Goal: Task Accomplishment & Management: Use online tool/utility

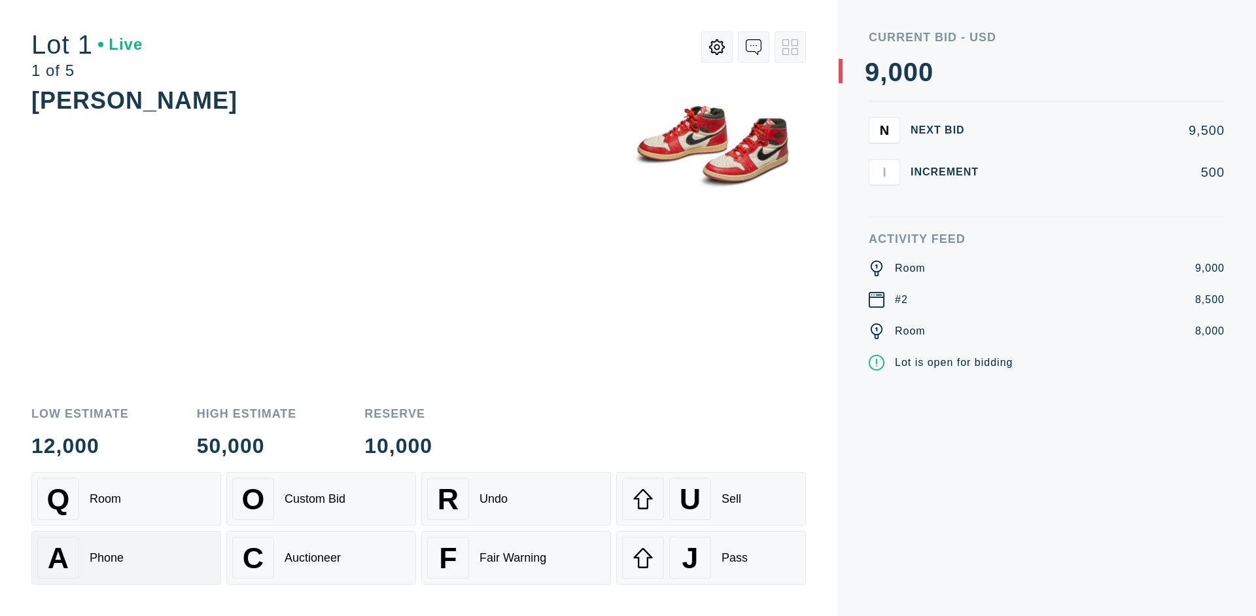
click at [126, 558] on div "A Phone" at bounding box center [126, 558] width 178 height 42
click at [321, 499] on div "Custom Bid" at bounding box center [315, 499] width 61 height 14
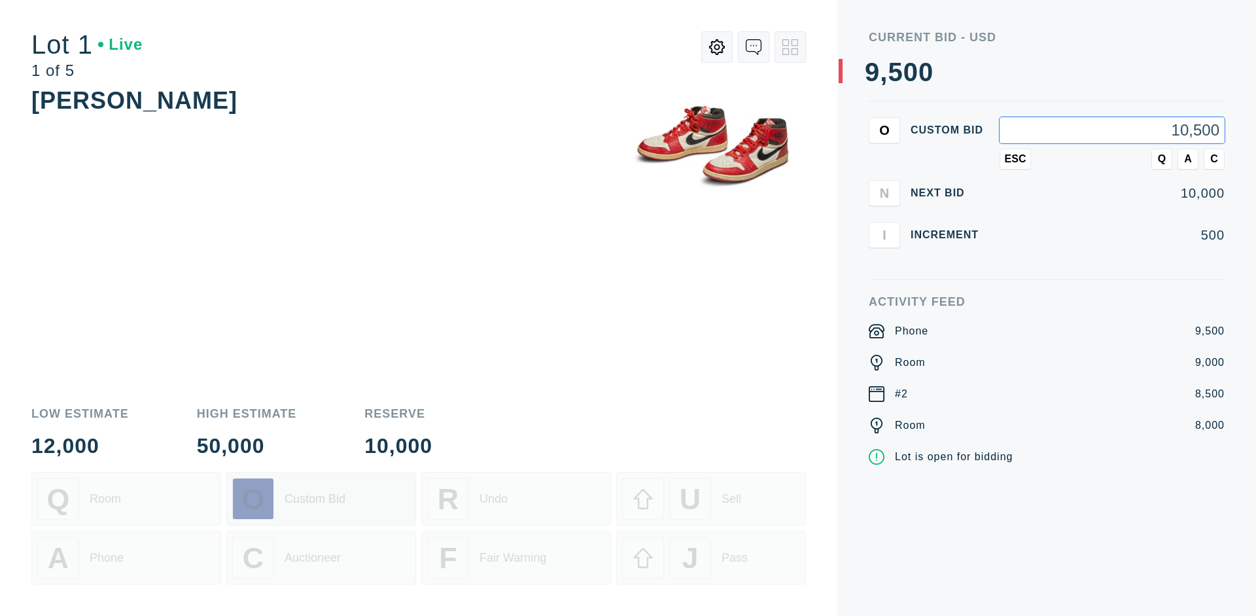
type input "10,500"
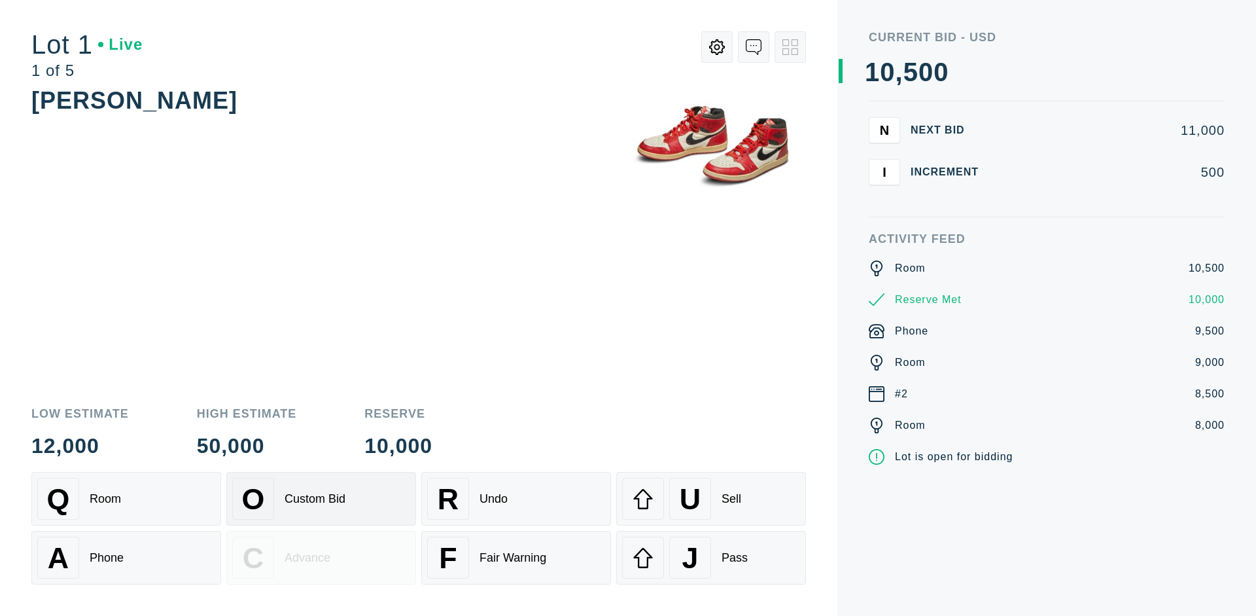
click at [321, 499] on div "Custom Bid" at bounding box center [315, 499] width 61 height 14
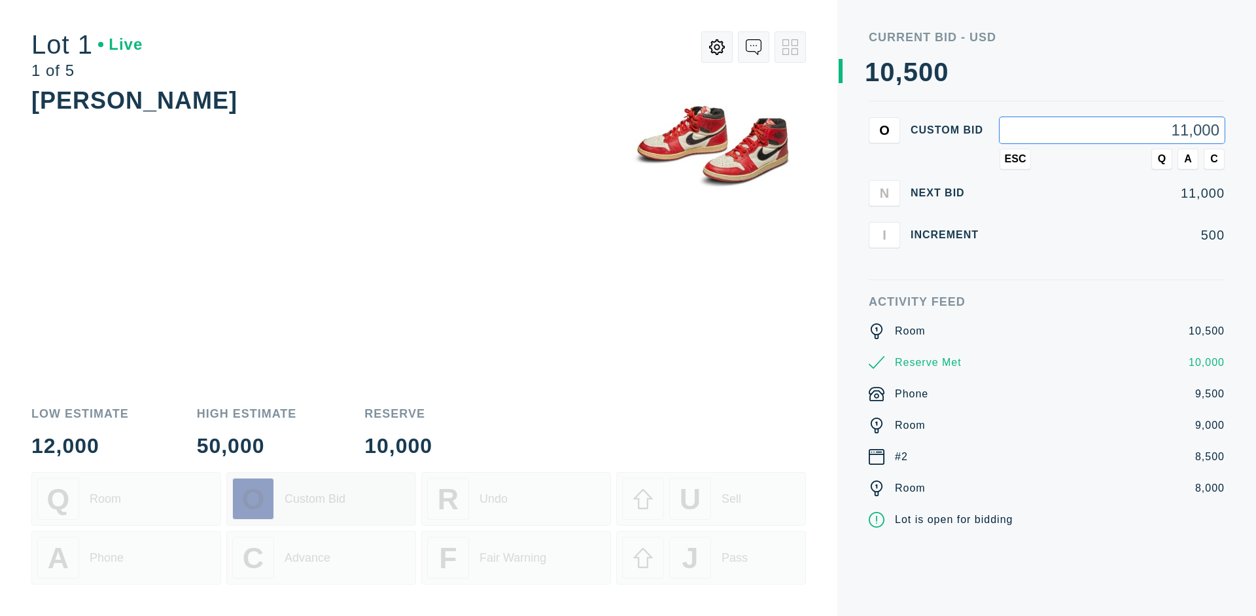
type input "11,000"
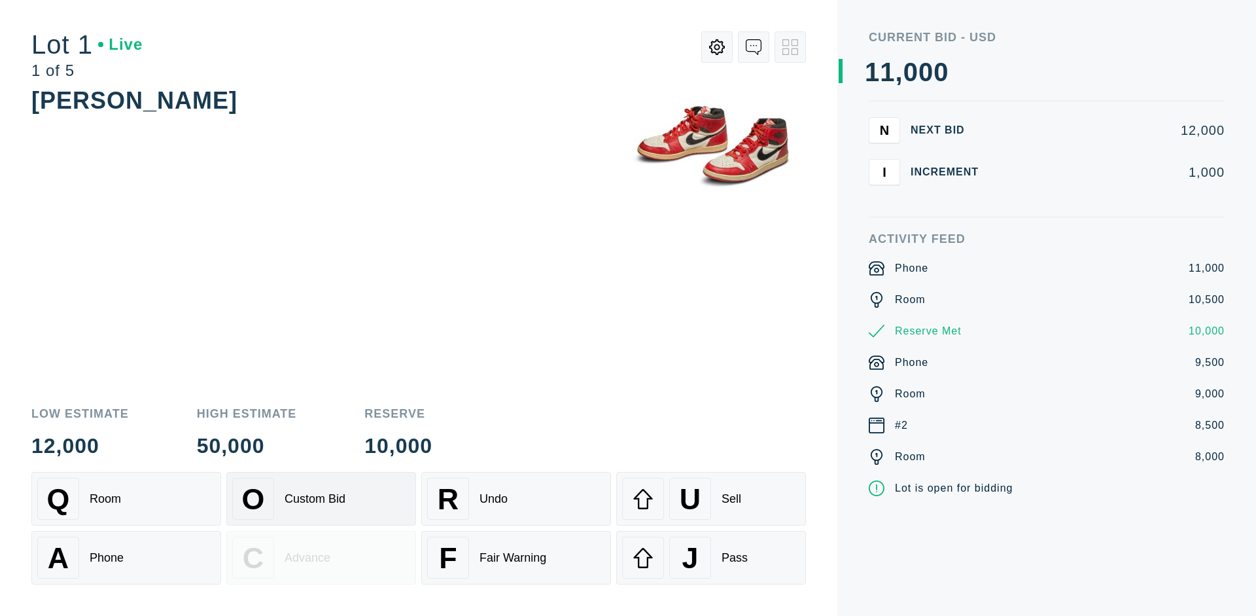
click at [126, 499] on div "Q Room" at bounding box center [126, 499] width 178 height 42
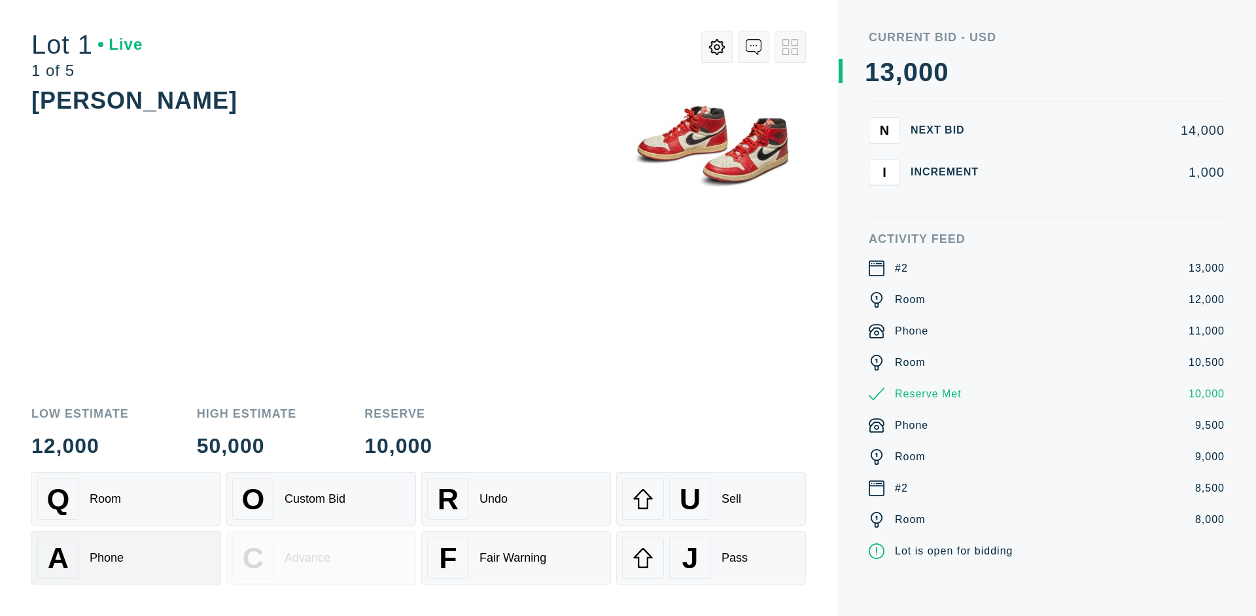
click at [126, 558] on div "A Phone" at bounding box center [126, 558] width 178 height 42
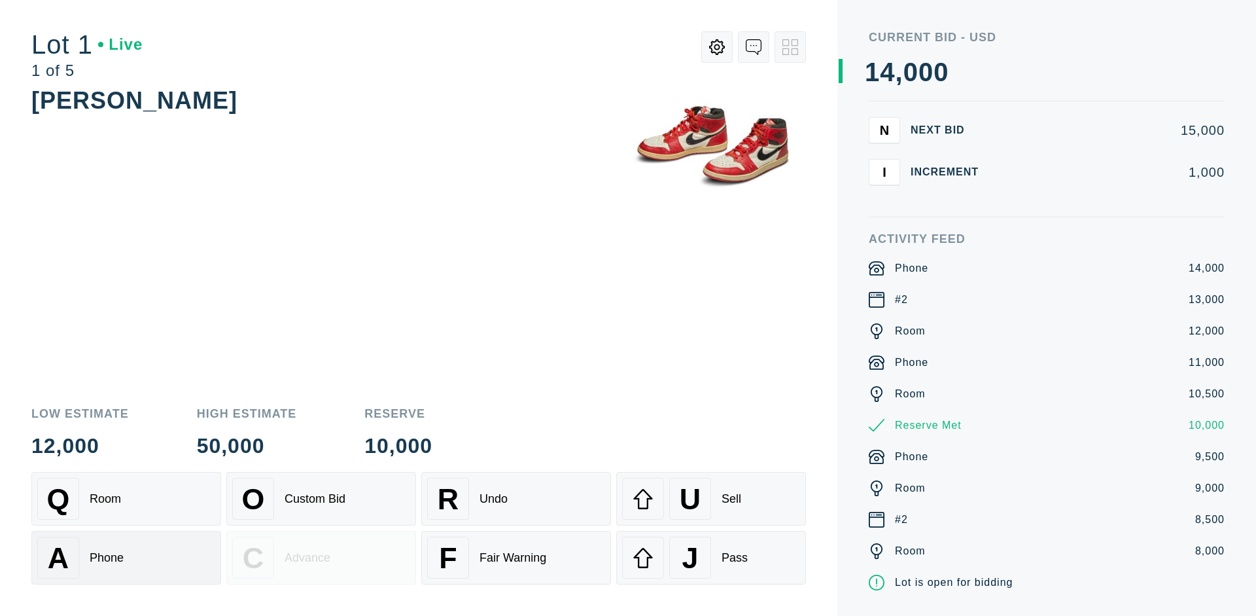
click at [126, 499] on div "Q Room" at bounding box center [126, 499] width 178 height 42
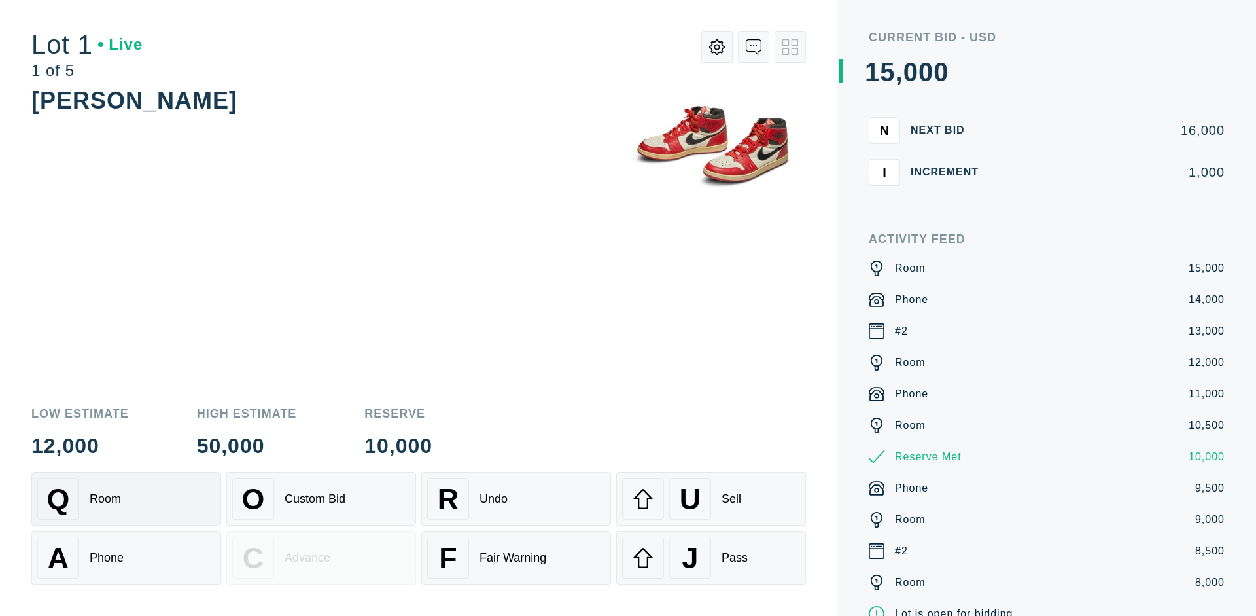
click at [516, 499] on div "R Undo" at bounding box center [516, 499] width 178 height 42
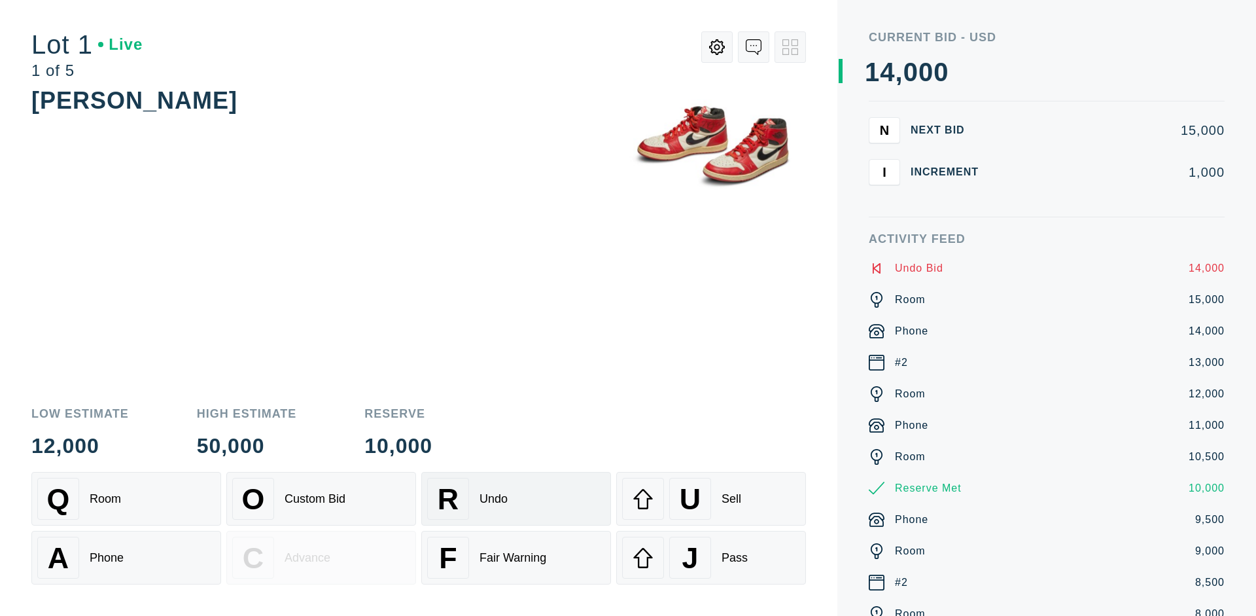
click at [126, 499] on div "Q Room" at bounding box center [126, 499] width 178 height 42
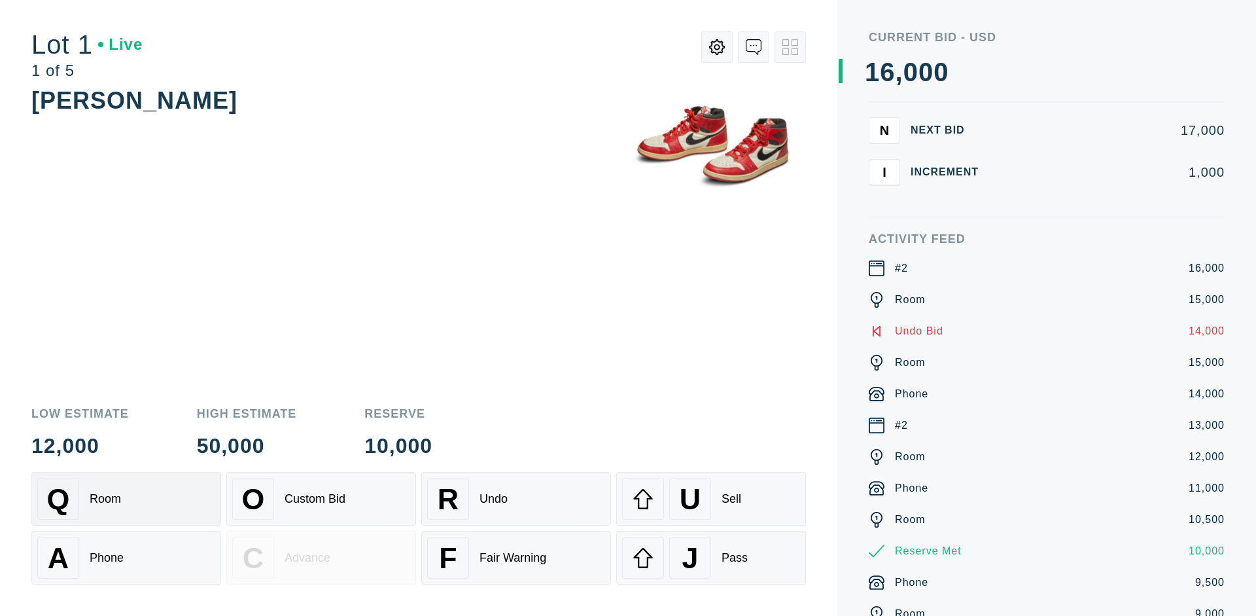
click at [126, 558] on div "A Phone" at bounding box center [126, 558] width 178 height 42
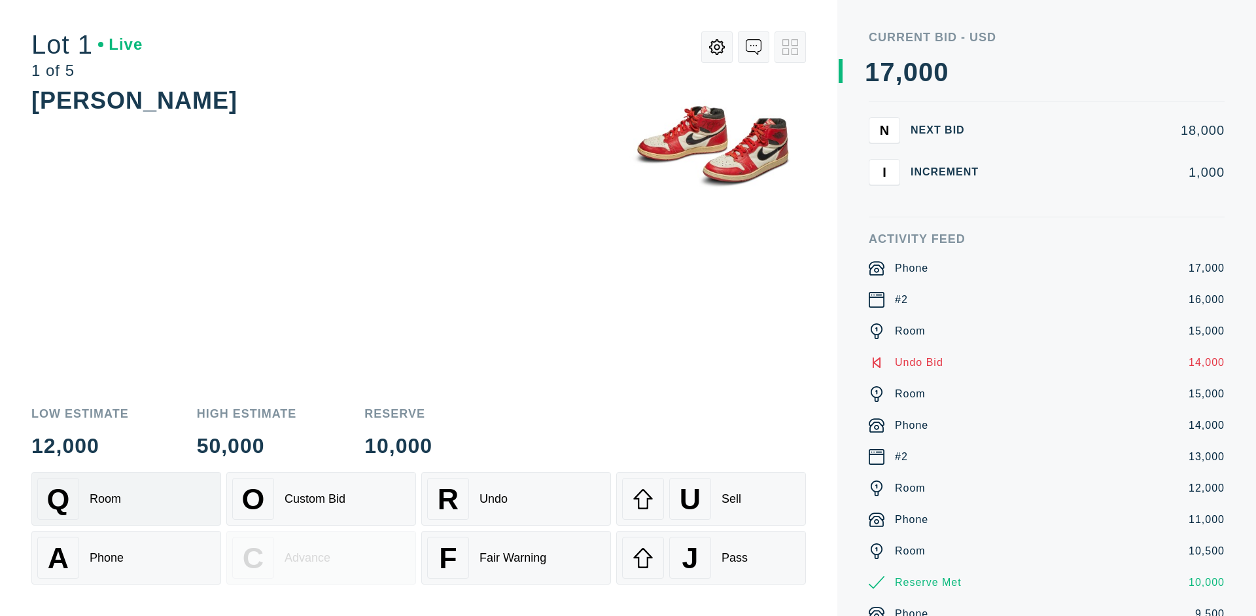
click at [126, 499] on div "Q Room" at bounding box center [126, 499] width 178 height 42
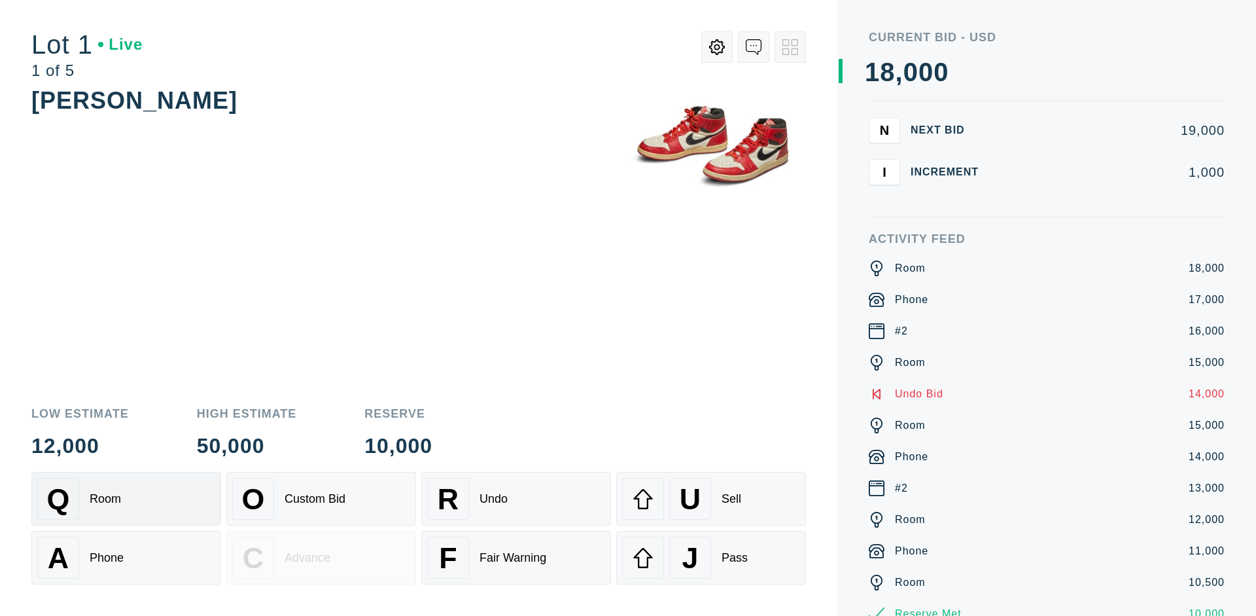
click at [516, 499] on div "R Undo" at bounding box center [516, 499] width 178 height 42
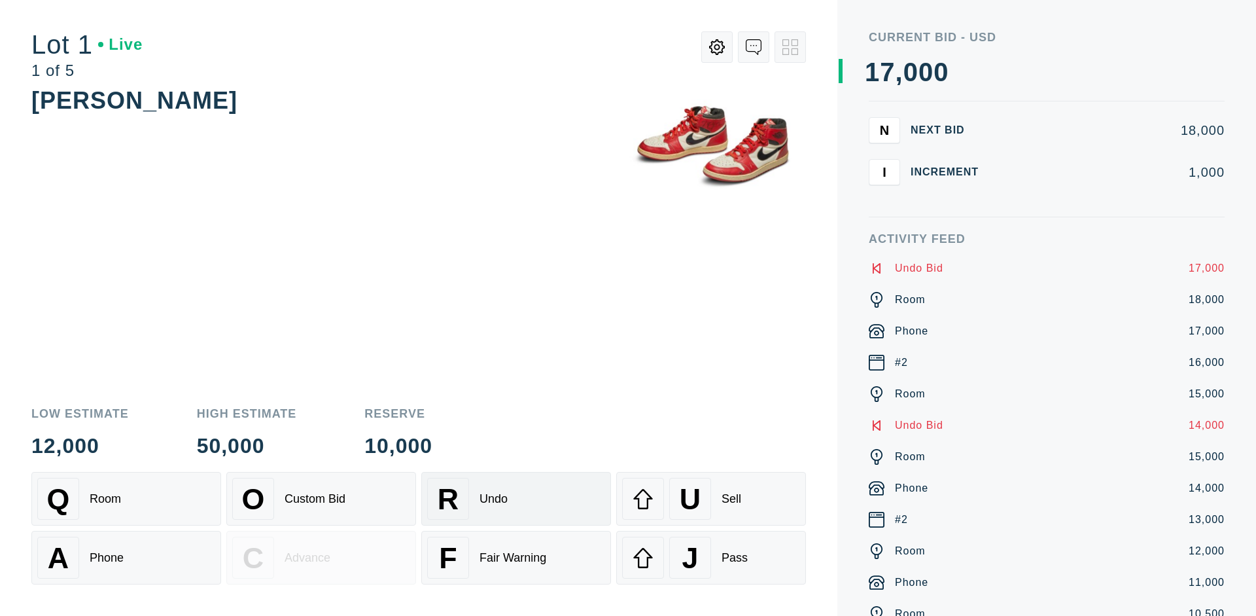
click at [711, 499] on div "U Sell" at bounding box center [711, 499] width 178 height 42
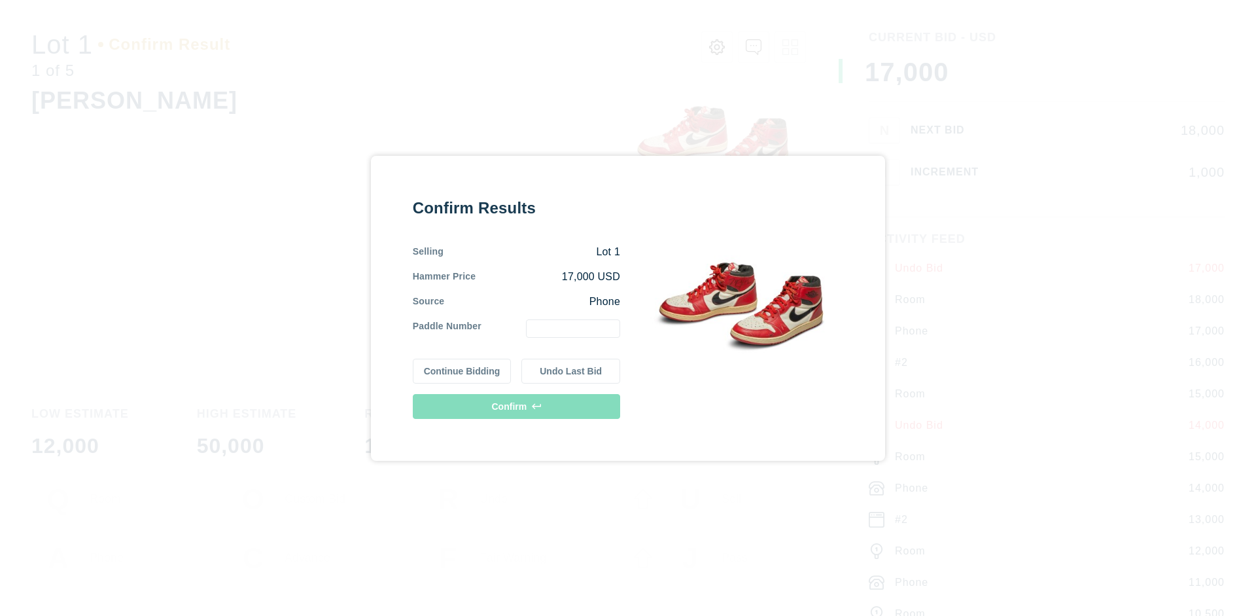
click at [463, 370] on button "Continue Bidding" at bounding box center [462, 371] width 99 height 25
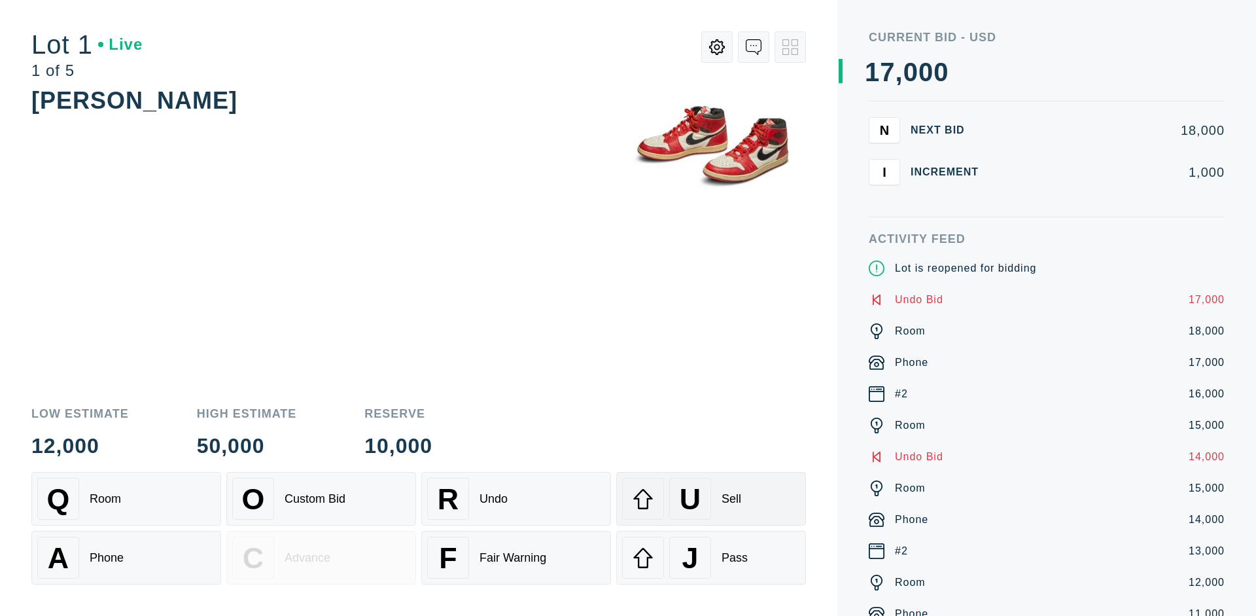
click at [711, 499] on div "U Sell" at bounding box center [711, 499] width 178 height 42
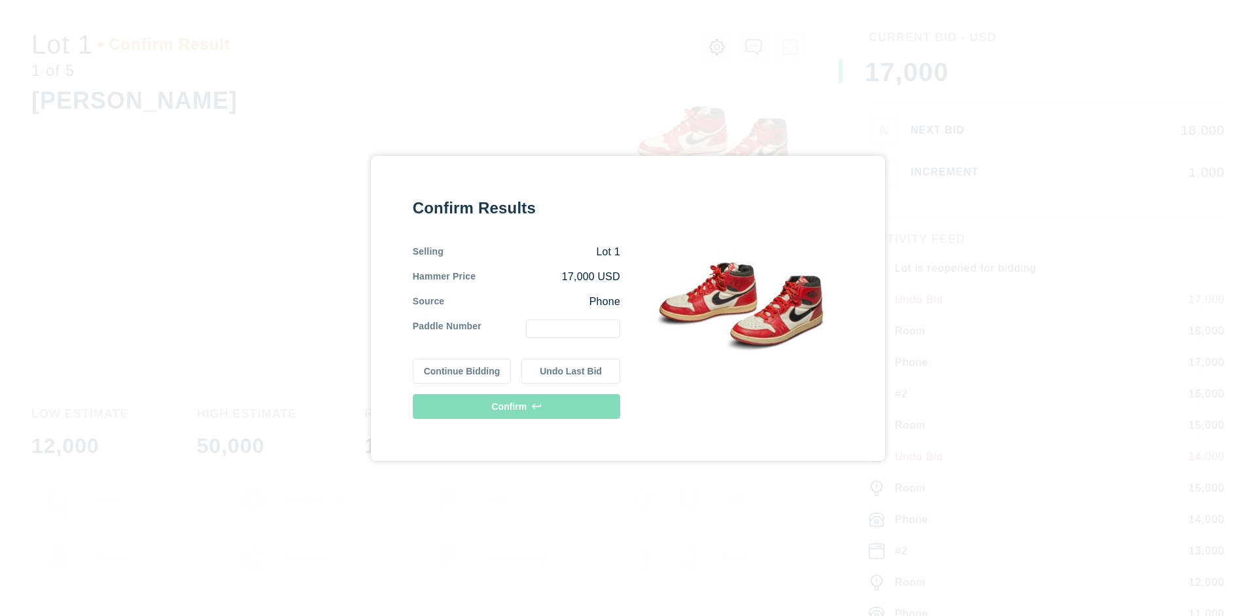
click at [571, 370] on button "Undo Last Bid" at bounding box center [571, 371] width 99 height 25
click at [463, 370] on button "Continue Bidding" at bounding box center [462, 371] width 99 height 25
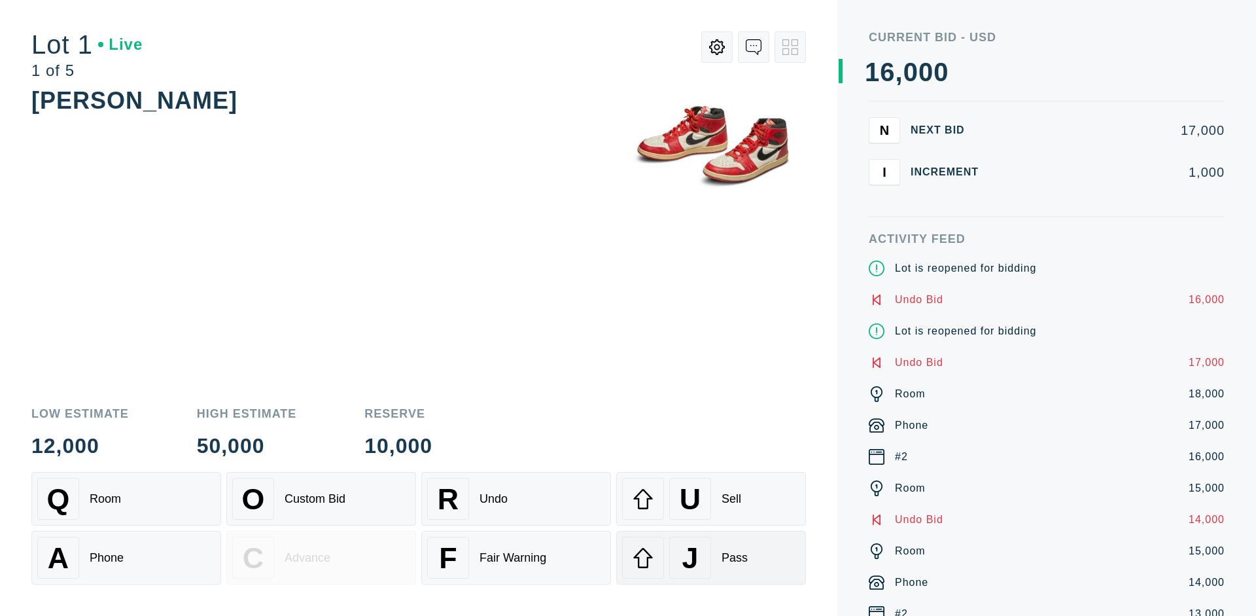
click at [711, 558] on div "J Pass" at bounding box center [711, 558] width 178 height 42
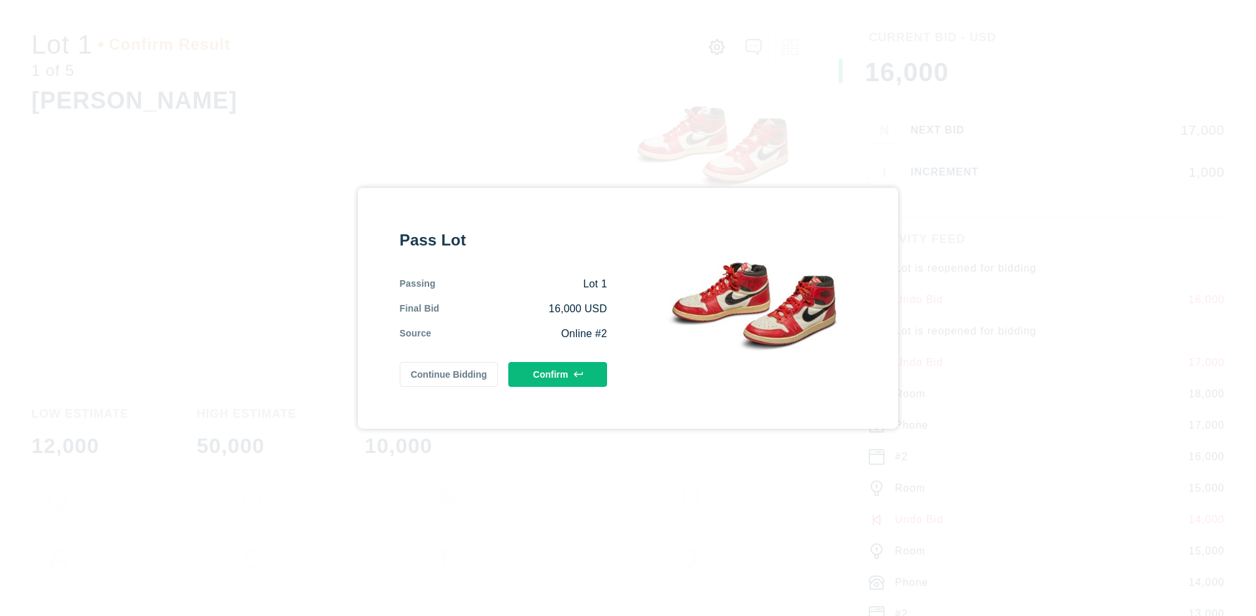
click at [558, 374] on button "Confirm" at bounding box center [557, 374] width 99 height 25
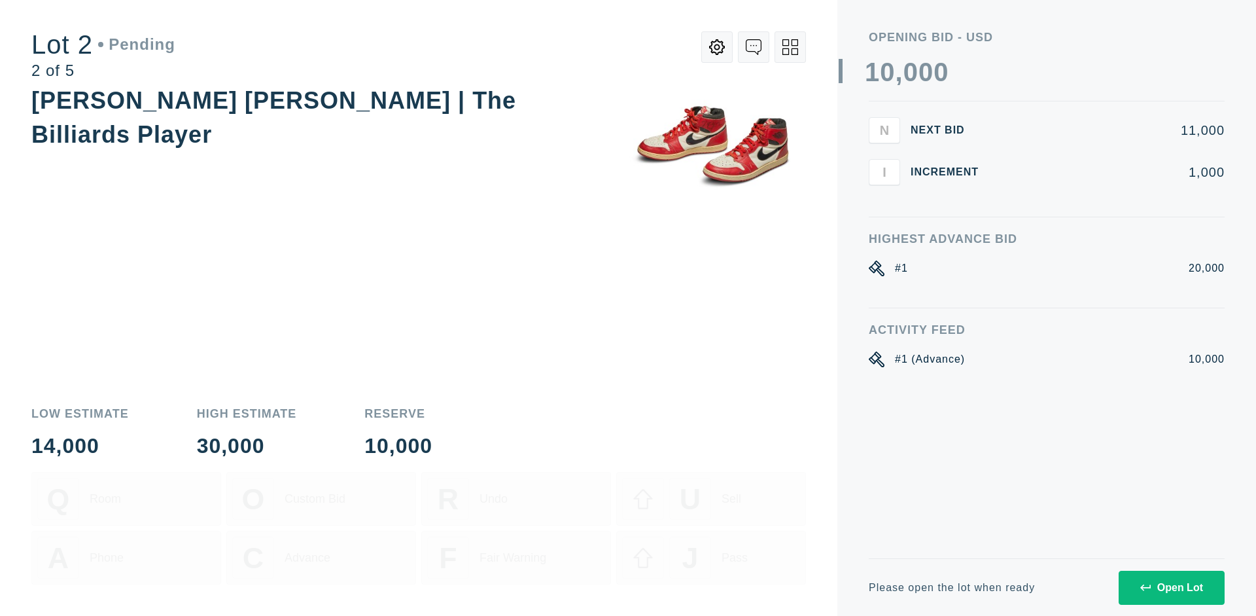
click at [1171, 587] on div "Open Lot" at bounding box center [1172, 588] width 63 height 12
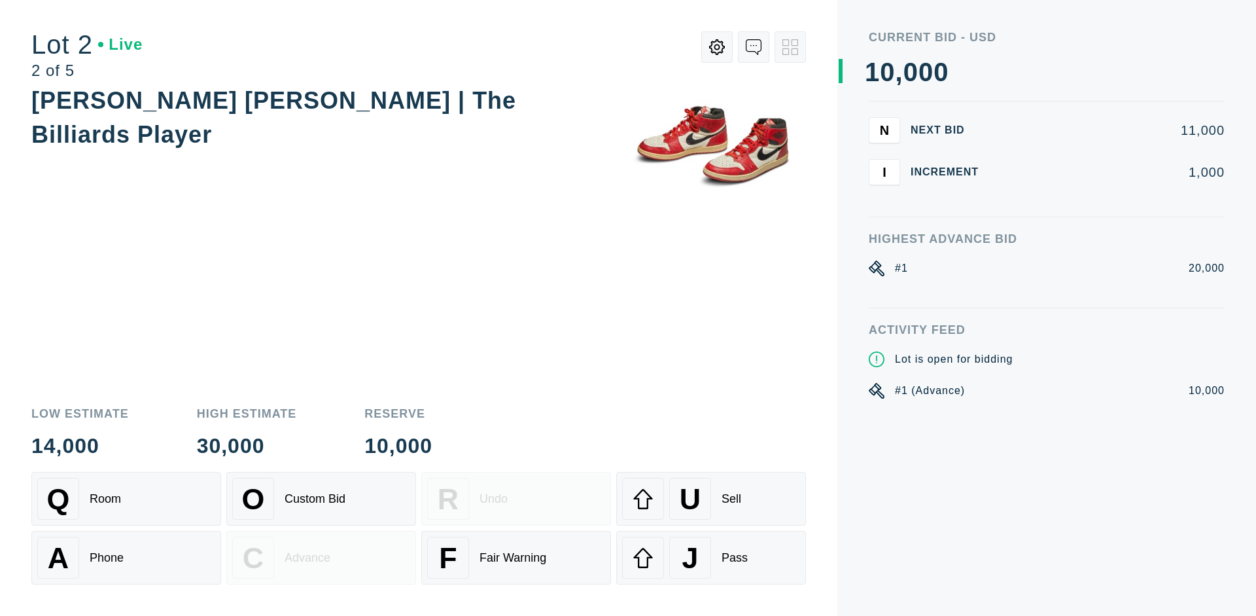
click at [126, 499] on div "Q Room" at bounding box center [126, 499] width 178 height 42
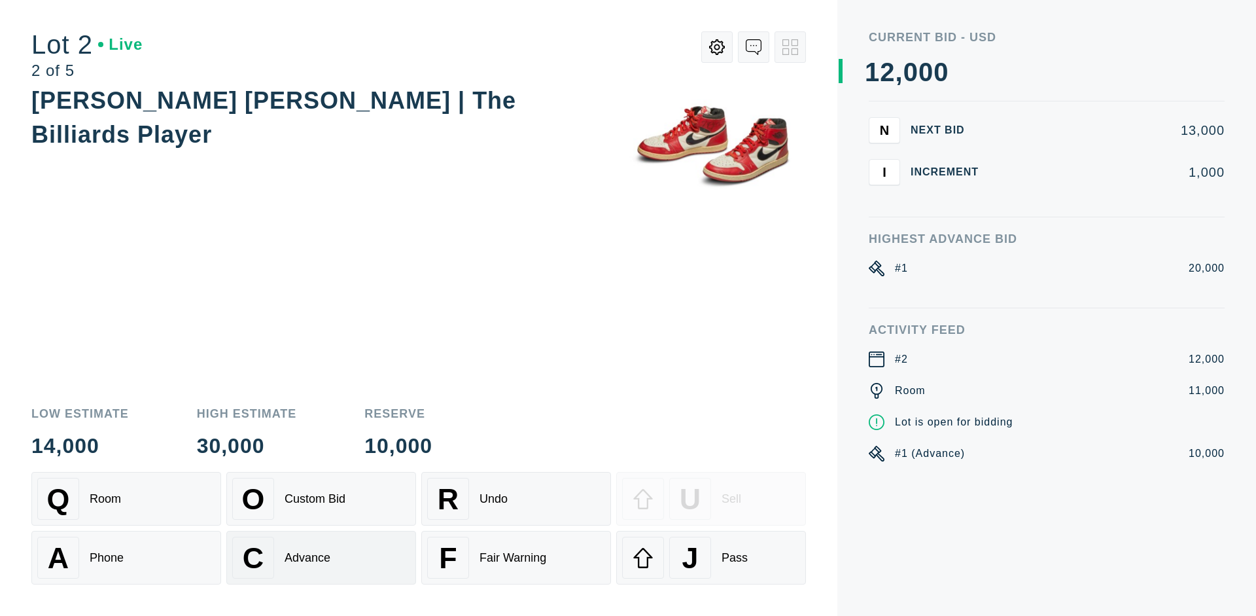
click at [321, 558] on div "Advance" at bounding box center [308, 558] width 46 height 14
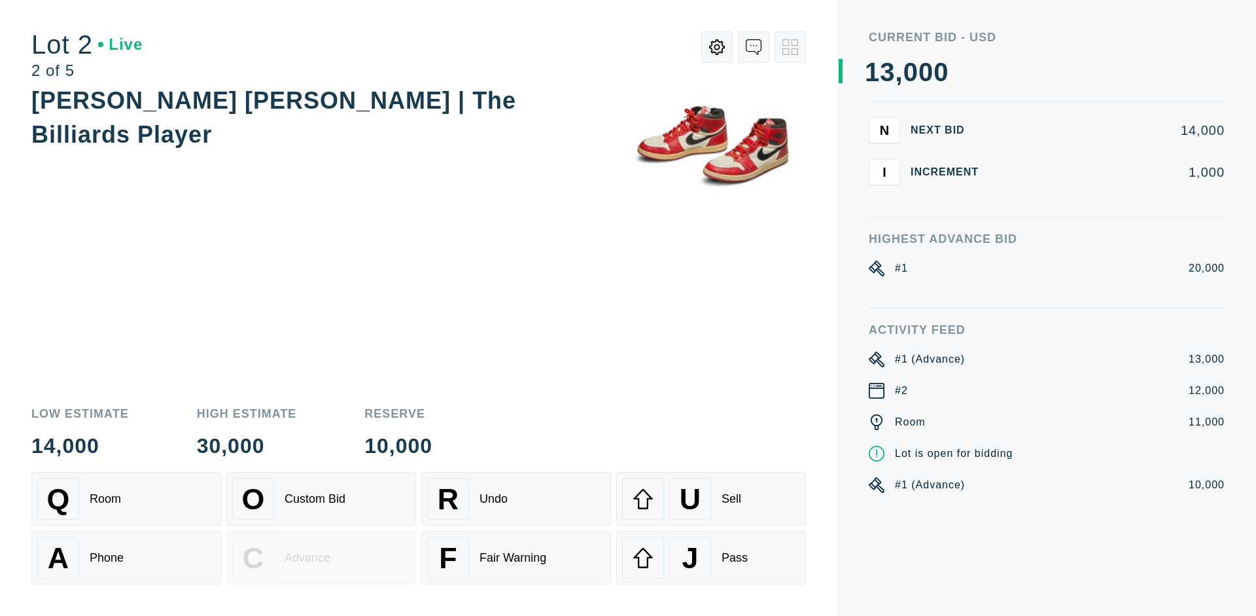
click at [711, 499] on div "U Sell" at bounding box center [711, 499] width 178 height 42
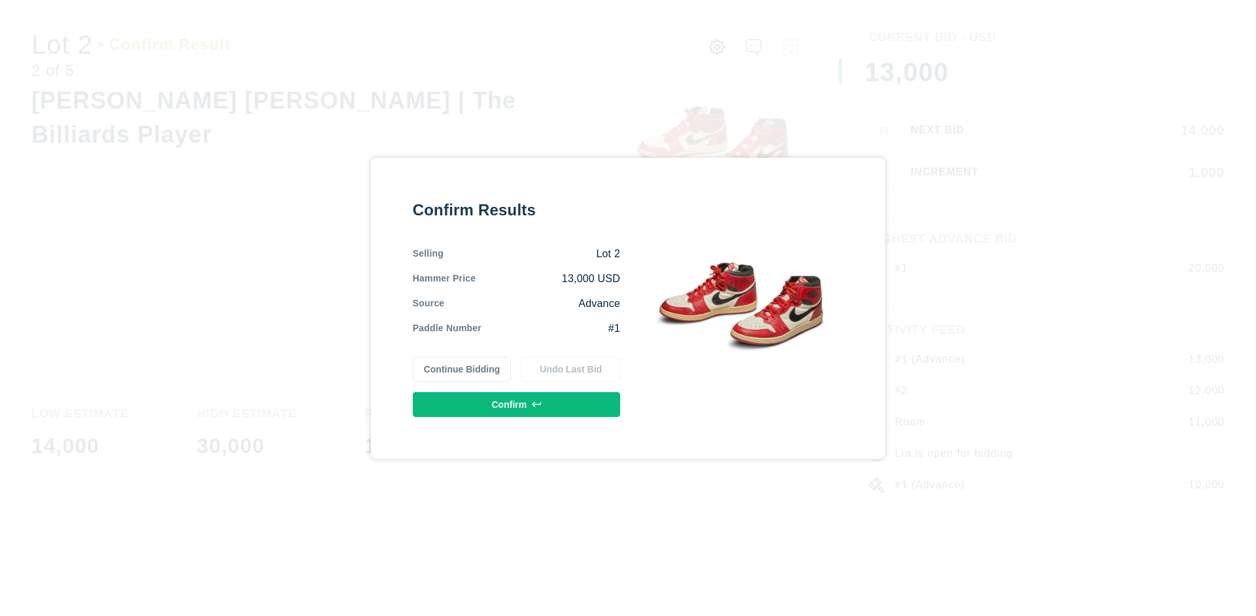
click at [517, 404] on button "Confirm" at bounding box center [516, 404] width 207 height 25
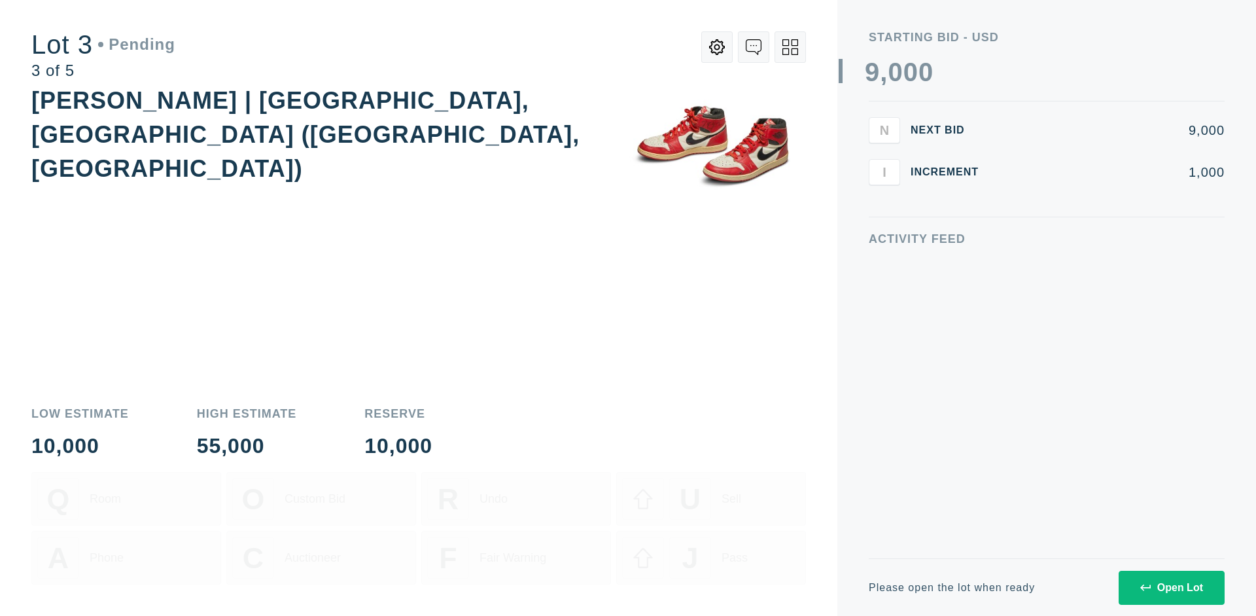
click at [1171, 587] on div "Open Lot" at bounding box center [1172, 588] width 63 height 12
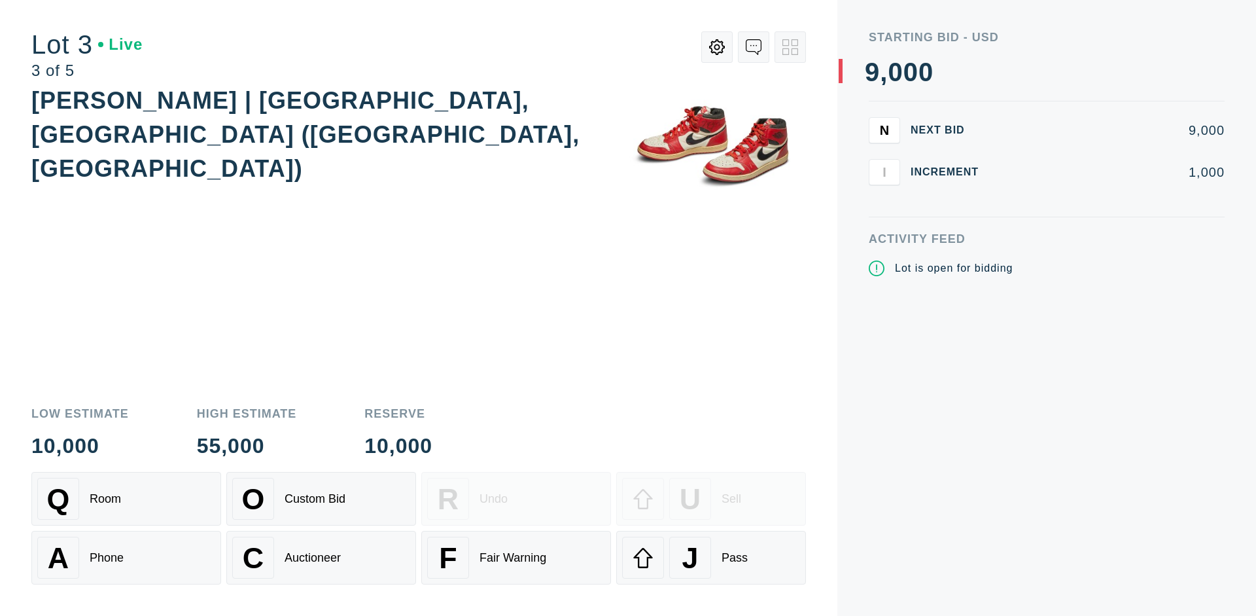
click at [711, 558] on div "J Pass" at bounding box center [711, 558] width 178 height 42
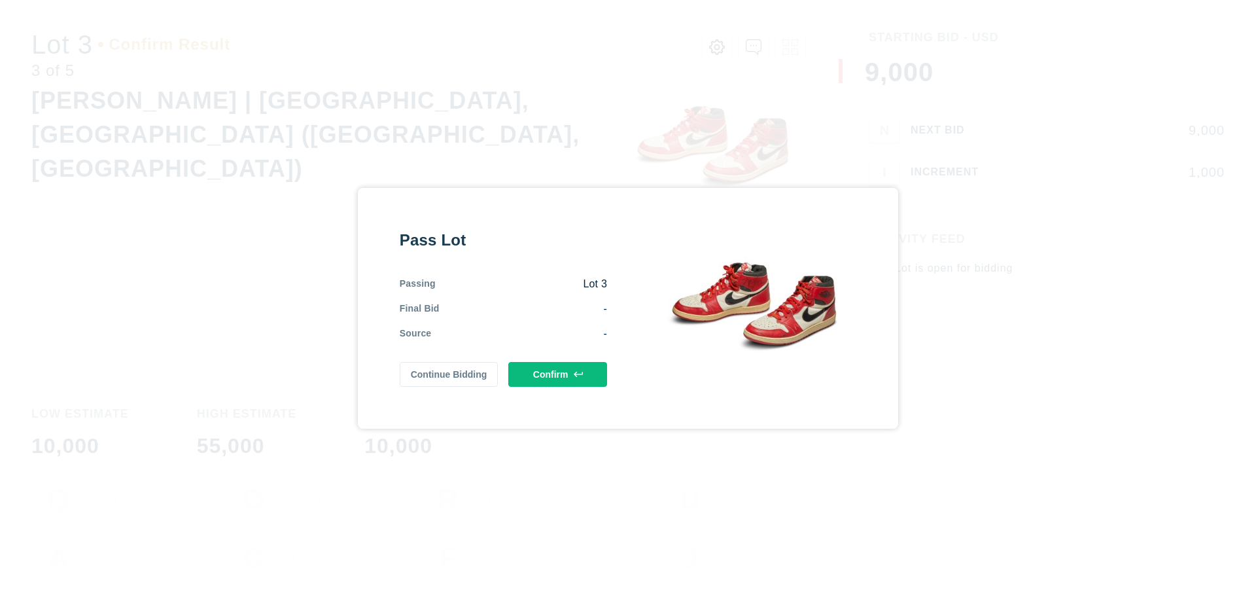
click at [558, 374] on button "Confirm" at bounding box center [557, 374] width 99 height 25
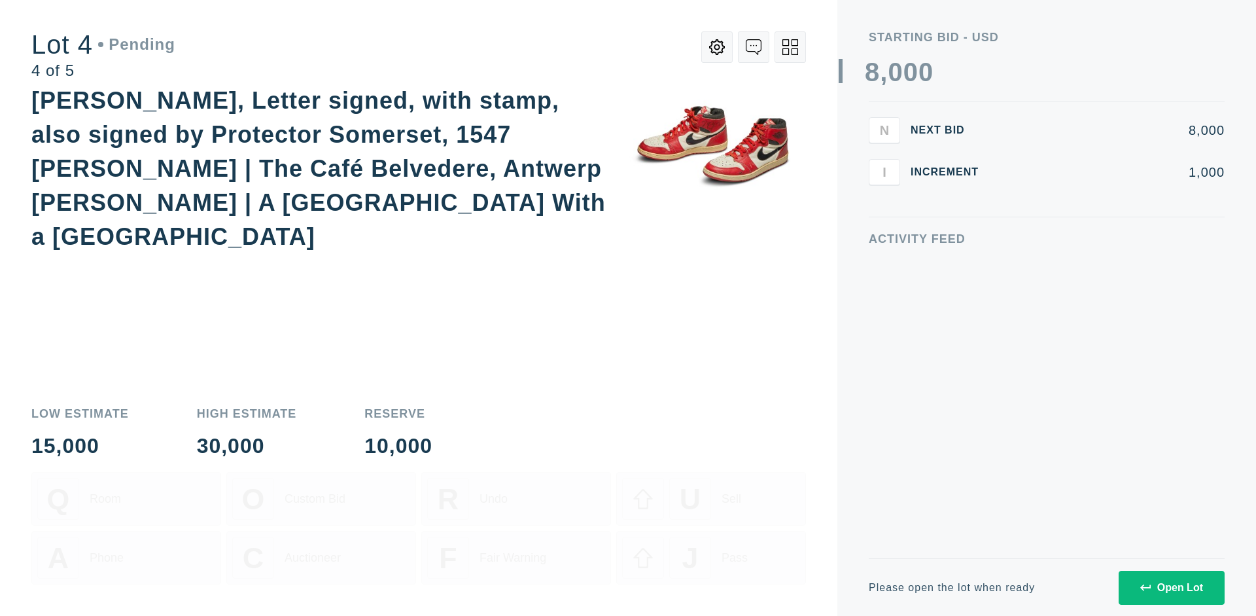
click at [1171, 587] on div "Open Lot" at bounding box center [1172, 588] width 63 height 12
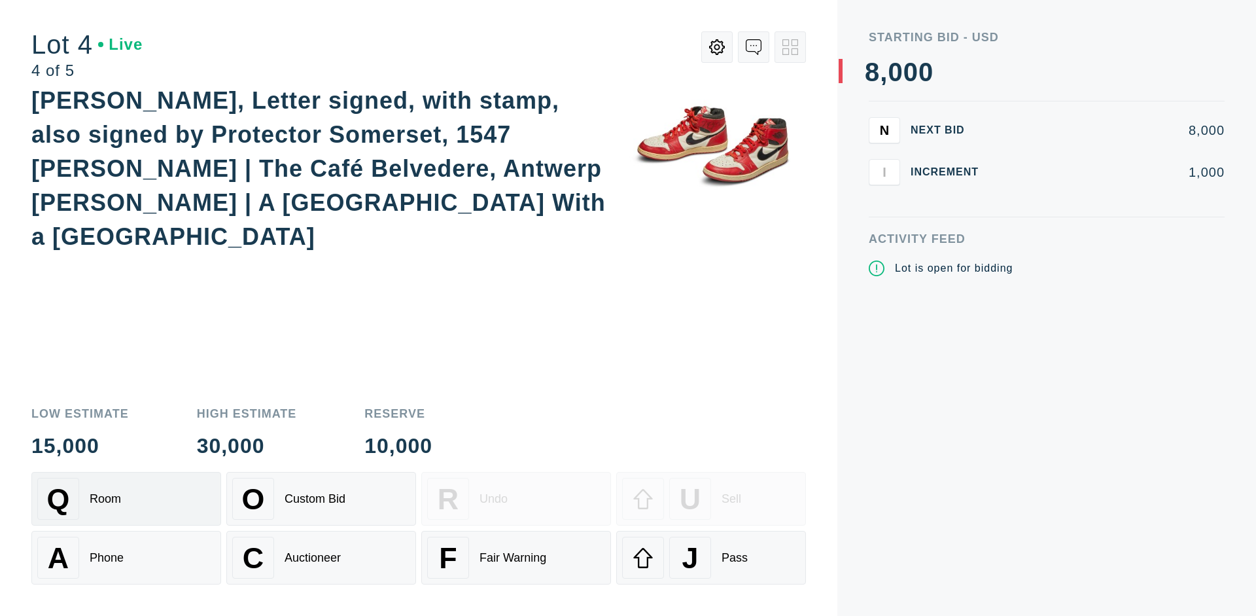
click at [126, 499] on div "Q Room" at bounding box center [126, 499] width 178 height 42
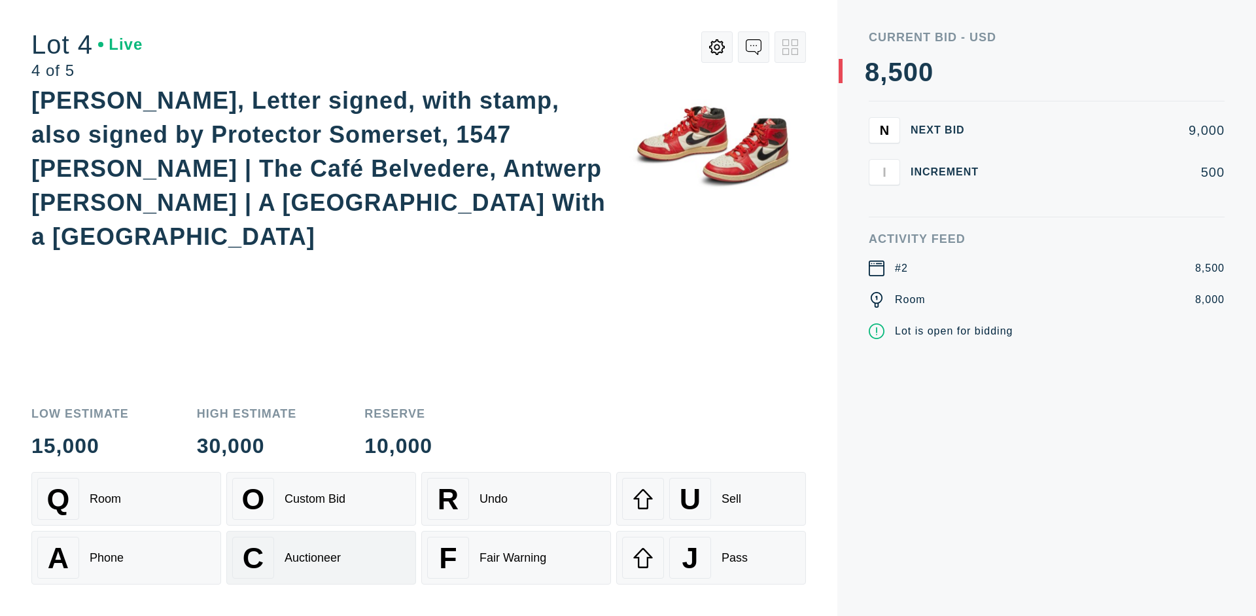
click at [321, 558] on div "Auctioneer" at bounding box center [313, 558] width 56 height 14
click at [711, 558] on div "J Pass" at bounding box center [711, 558] width 178 height 42
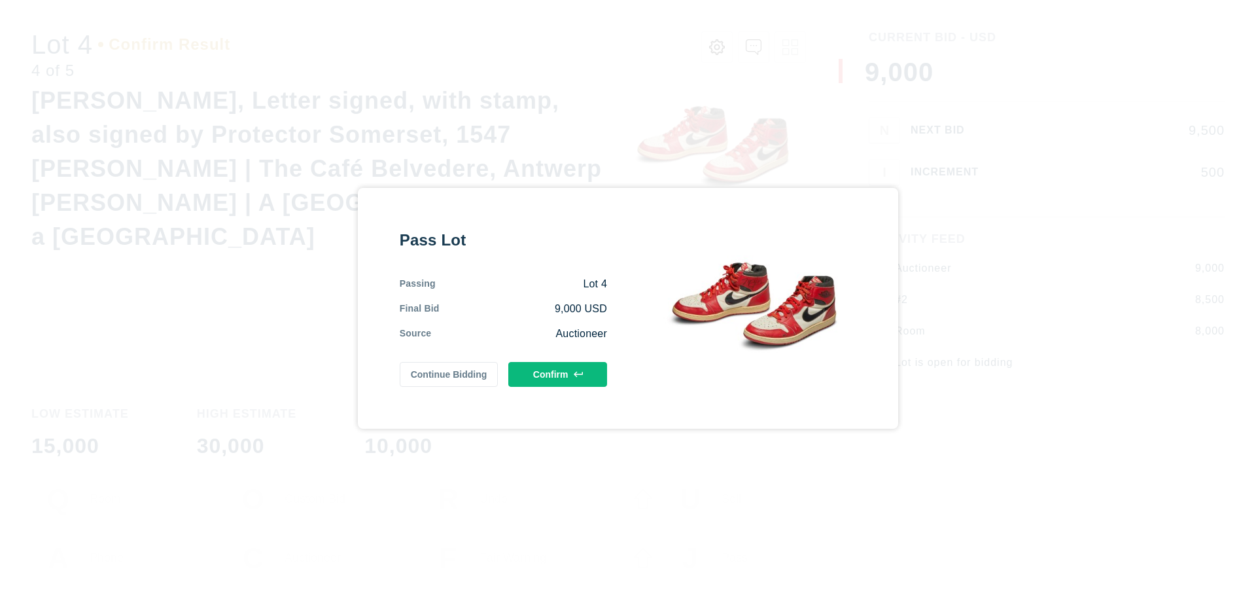
click at [558, 374] on button "Confirm" at bounding box center [557, 374] width 99 height 25
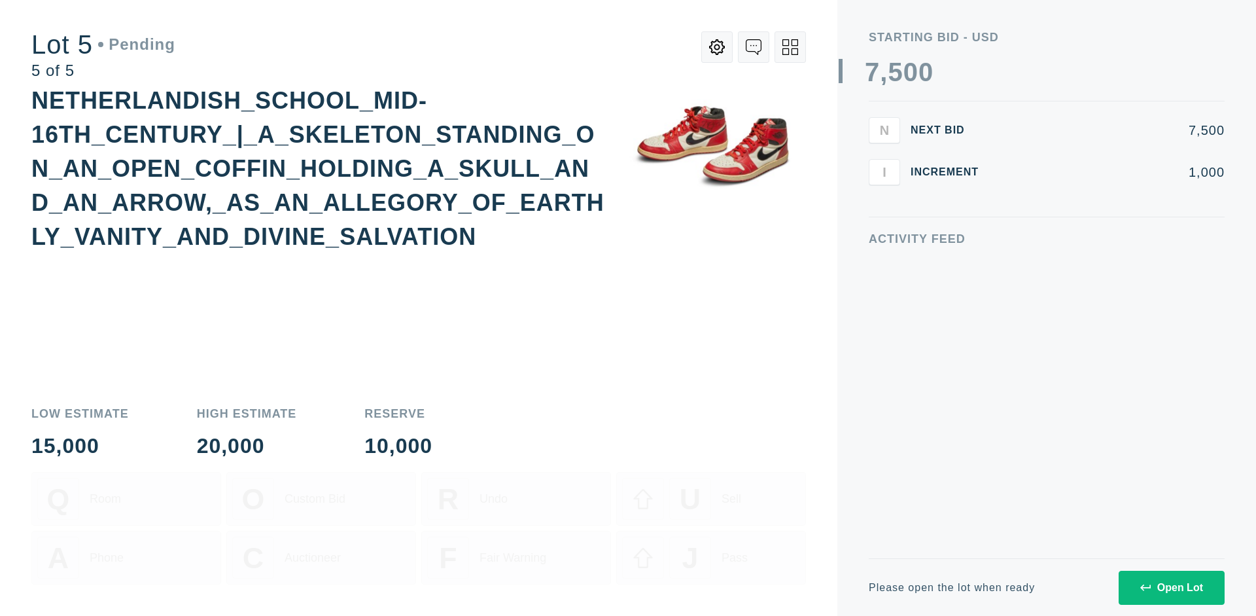
click at [1171, 587] on div "Open Lot" at bounding box center [1172, 588] width 63 height 12
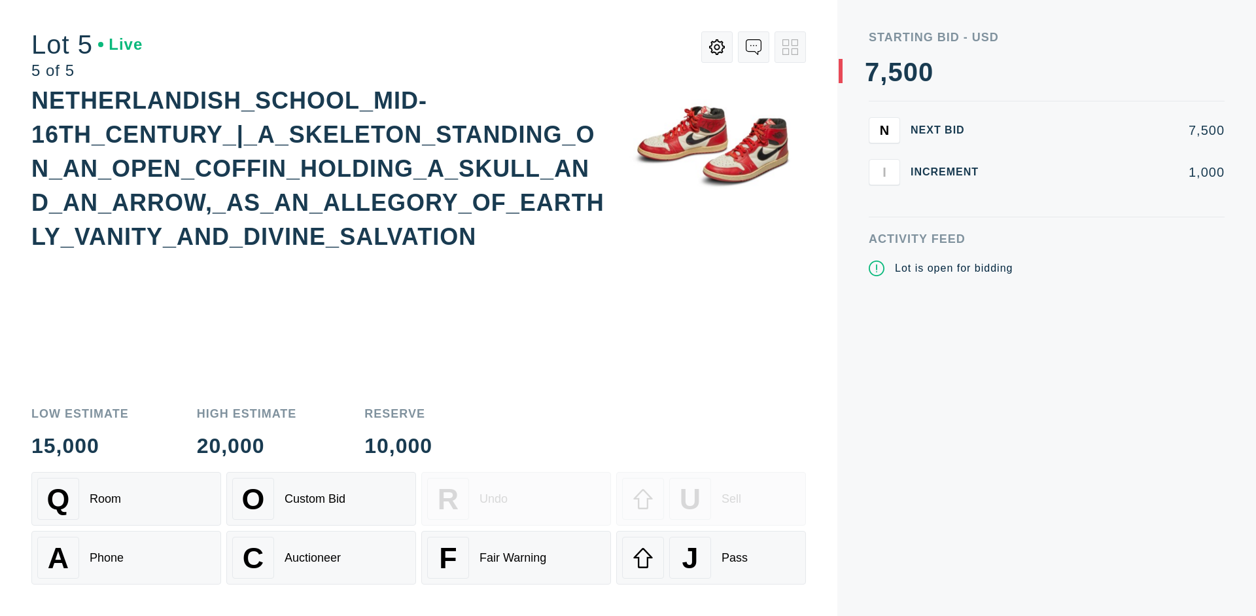
click at [126, 499] on div "Q Room" at bounding box center [126, 499] width 178 height 42
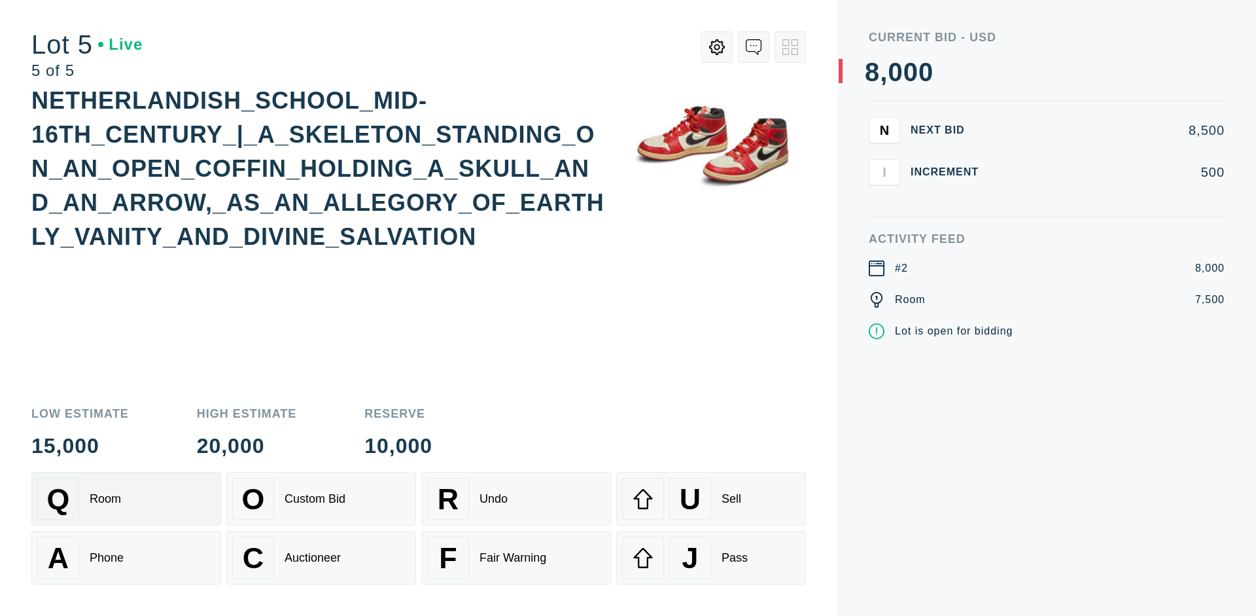
click at [126, 499] on div "Q Room" at bounding box center [126, 499] width 178 height 42
click at [711, 499] on div "U Sell" at bounding box center [711, 499] width 178 height 42
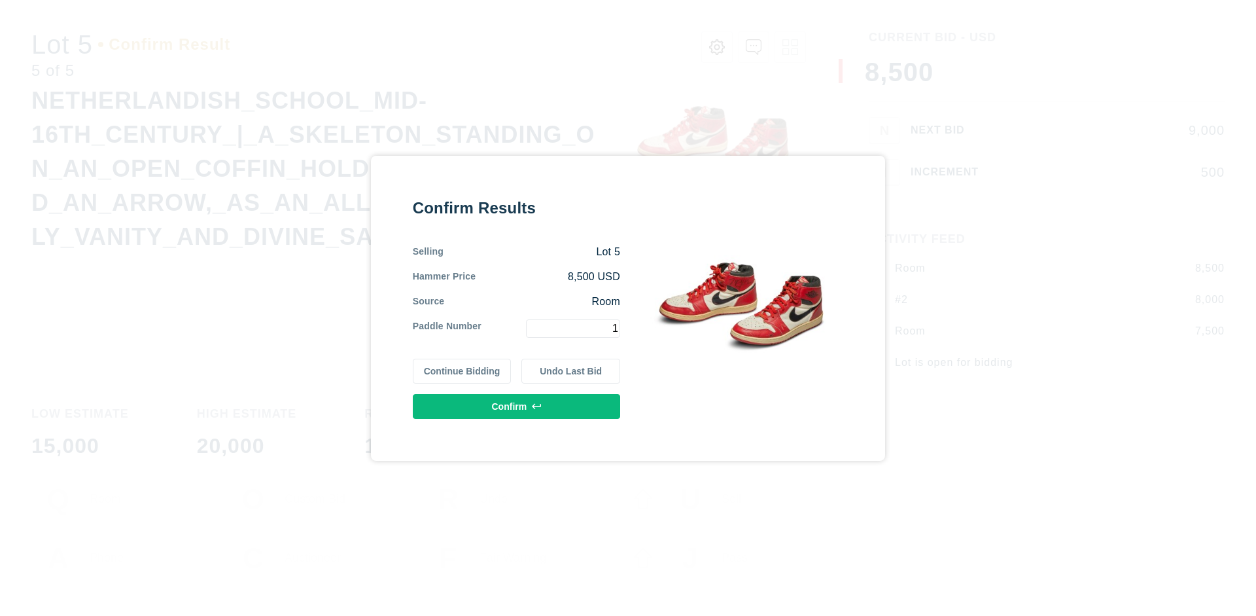
type input "1"
click at [517, 406] on button "Confirm" at bounding box center [516, 406] width 207 height 25
